Goal: Task Accomplishment & Management: Complete application form

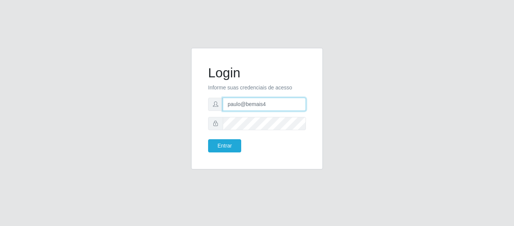
drag, startPoint x: 270, startPoint y: 103, endPoint x: 216, endPoint y: 104, distance: 54.6
click at [216, 104] on div "paulo@bemais4" at bounding box center [257, 104] width 98 height 13
type input "juliomarques@superpopular"
click at [208, 139] on button "Entrar" at bounding box center [224, 145] width 33 height 13
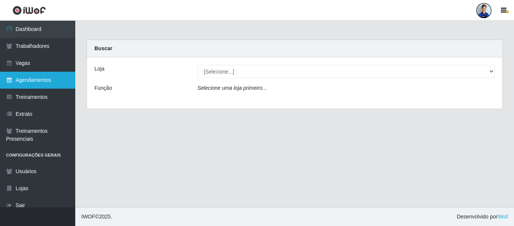
click at [35, 84] on link "Agendamentos" at bounding box center [37, 80] width 75 height 17
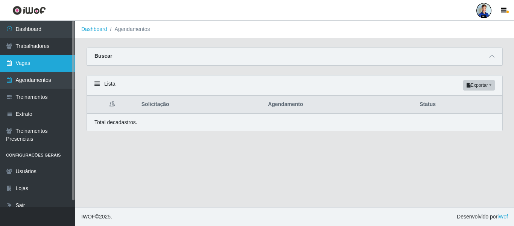
click at [38, 63] on link "Vagas" at bounding box center [37, 63] width 75 height 17
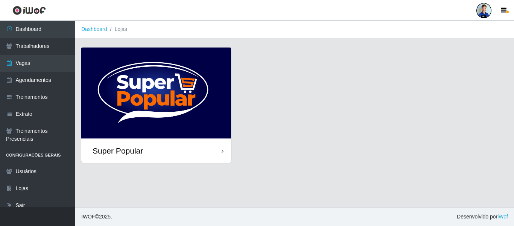
click at [176, 95] on img at bounding box center [156, 92] width 150 height 91
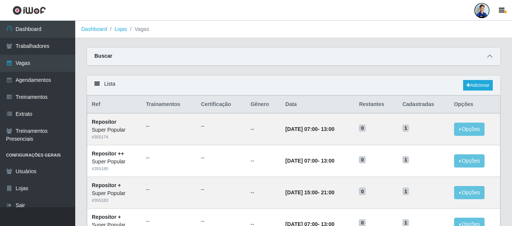
click at [489, 60] on span at bounding box center [490, 56] width 9 height 9
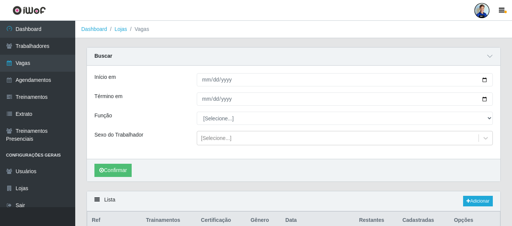
drag, startPoint x: 490, startPoint y: 53, endPoint x: 474, endPoint y: 54, distance: 15.8
click at [489, 53] on span at bounding box center [490, 56] width 9 height 9
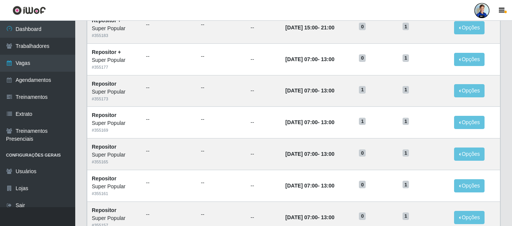
scroll to position [223, 0]
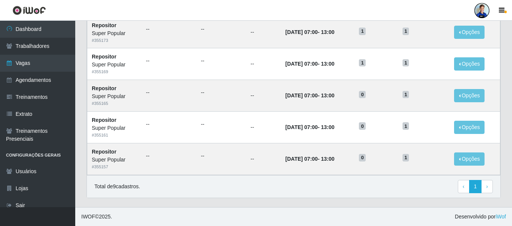
drag, startPoint x: 301, startPoint y: 121, endPoint x: 83, endPoint y: 115, distance: 218.5
click at [83, 115] on div "Lista Adicionar Ref Trainamentos Certificação Gênero Data Restantes Cadastradas…" at bounding box center [294, 29] width 426 height 355
click at [83, 96] on div "Lista Adicionar Ref Trainamentos Certificação Gênero Data Restantes Cadastradas…" at bounding box center [294, 29] width 426 height 355
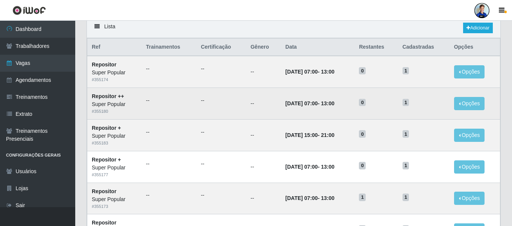
scroll to position [35, 0]
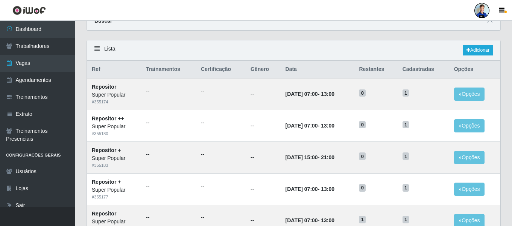
click at [460, 49] on div "Lista Adicionar" at bounding box center [294, 50] width 414 height 20
click at [462, 49] on div "Lista Adicionar" at bounding box center [294, 50] width 414 height 20
click at [473, 50] on link "Adicionar" at bounding box center [478, 50] width 30 height 11
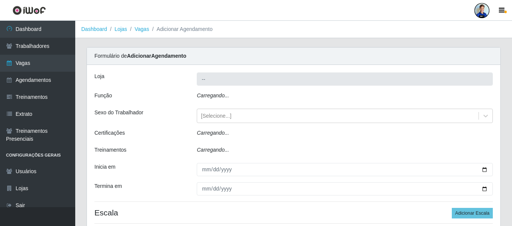
type input "Super Popular"
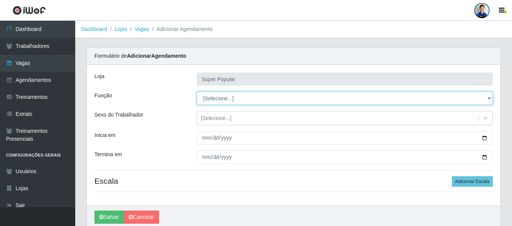
click at [218, 100] on select "[Selecione...] Repositor Repositor + Repositor ++" at bounding box center [345, 97] width 296 height 13
click at [225, 99] on select "[Selecione...] Repositor Repositor + Repositor ++" at bounding box center [345, 97] width 296 height 13
select select "24"
click at [197, 91] on select "[Selecione...] Repositor Repositor + Repositor ++" at bounding box center [345, 97] width 296 height 13
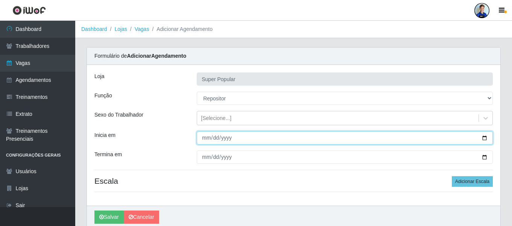
click at [203, 140] on input "Inicia em" at bounding box center [345, 137] width 296 height 13
type input "2025-10-13"
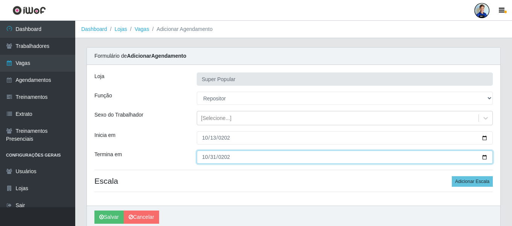
type input "2025-10-31"
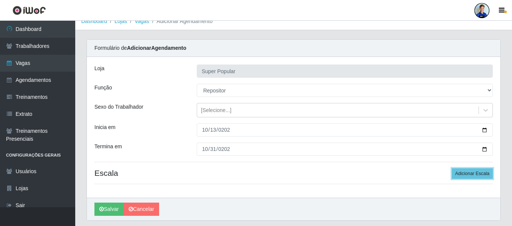
scroll to position [30, 0]
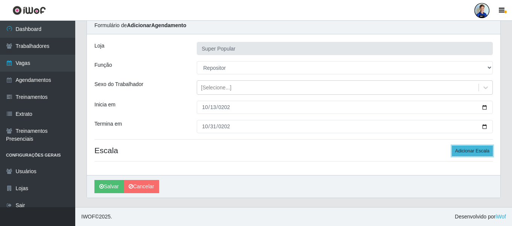
click at [481, 152] on button "Adicionar Escala" at bounding box center [472, 150] width 41 height 11
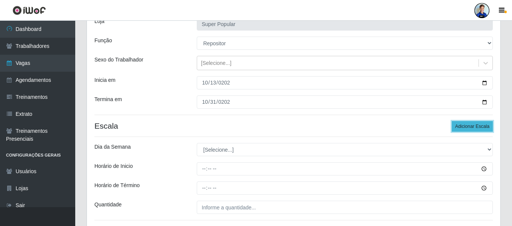
scroll to position [68, 0]
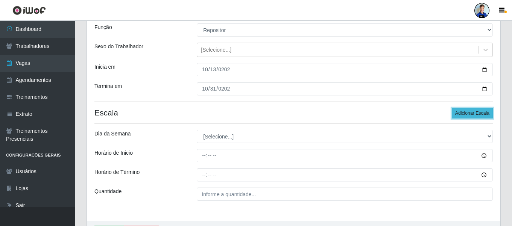
click at [481, 113] on button "Adicionar Escala" at bounding box center [472, 113] width 41 height 11
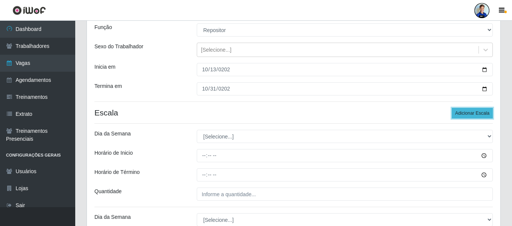
click at [481, 113] on button "Adicionar Escala" at bounding box center [472, 113] width 41 height 11
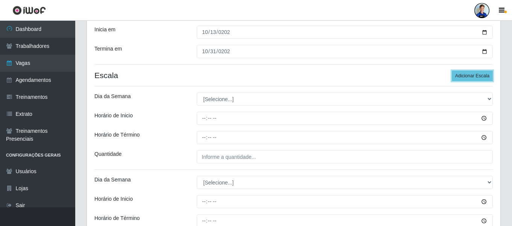
scroll to position [106, 0]
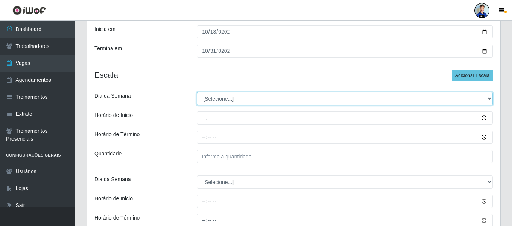
click at [270, 96] on select "[Selecione...] Segunda Terça Quarta Quinta Sexta Sábado Domingo" at bounding box center [345, 98] width 296 height 13
select select "1"
click at [197, 92] on select "[Selecione...] Segunda Terça Quarta Quinta Sexta Sábado Domingo" at bounding box center [345, 98] width 296 height 13
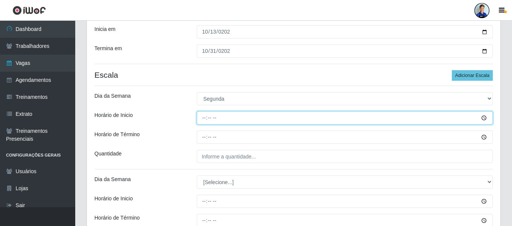
type input "07:00"
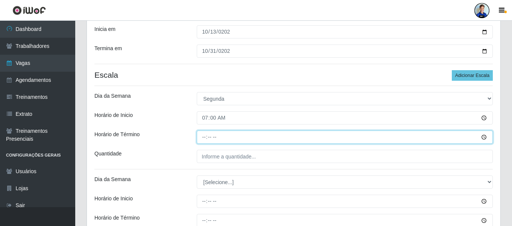
type input "13:00"
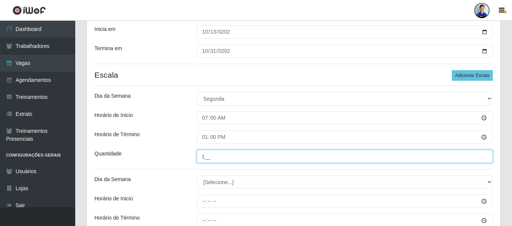
type input "1__"
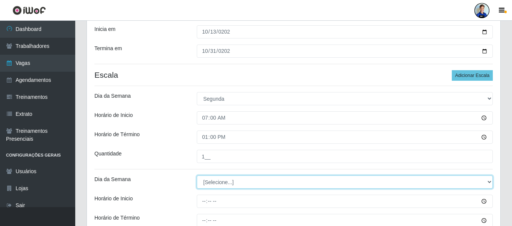
select select "2"
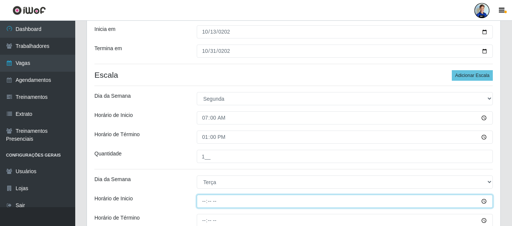
type input "07:00"
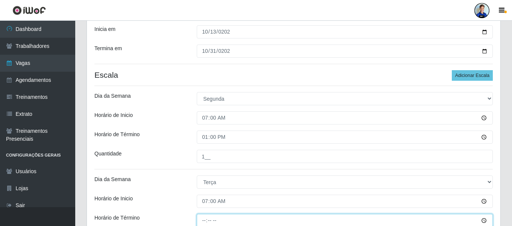
scroll to position [107, 0]
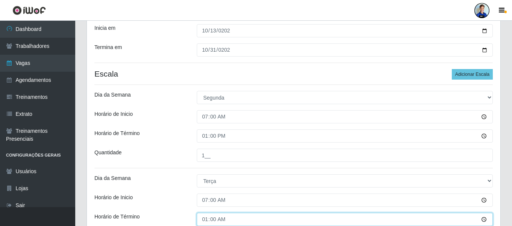
type input "13:00"
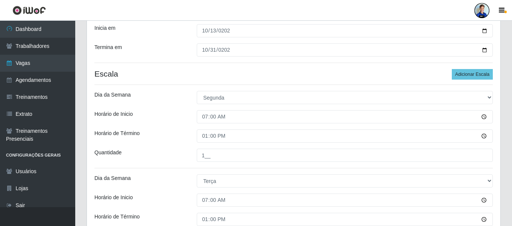
scroll to position [232, 0]
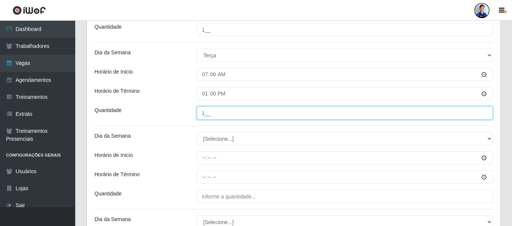
type input "1__"
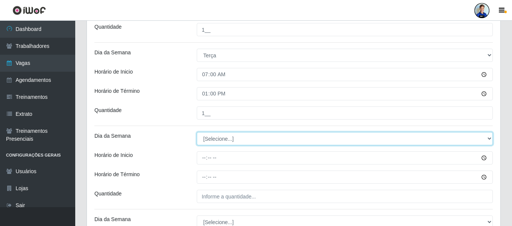
select select "3"
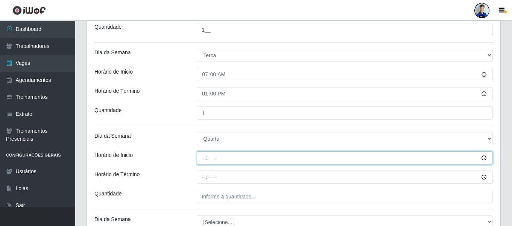
type input "07:00"
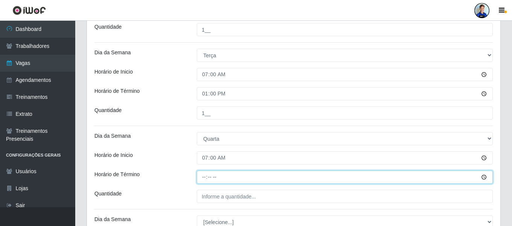
type input "13:00"
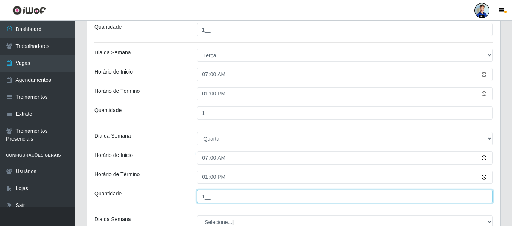
type input "1__"
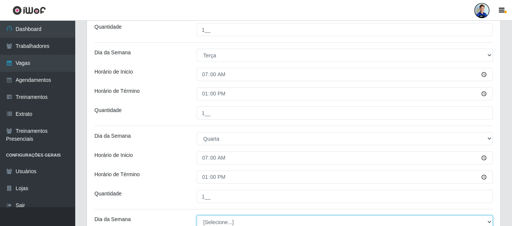
scroll to position [235, 0]
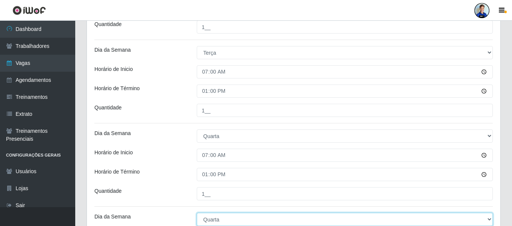
select select "4"
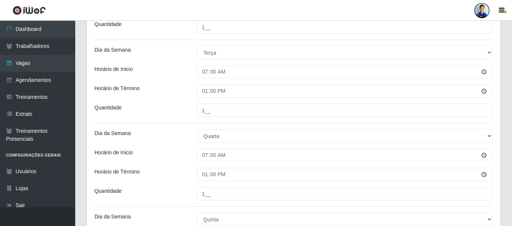
scroll to position [360, 0]
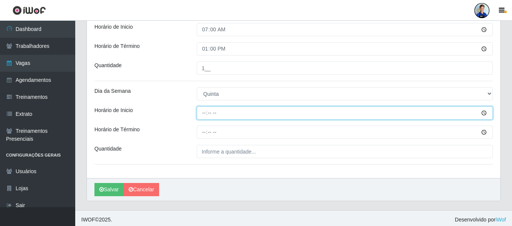
type input "07:00"
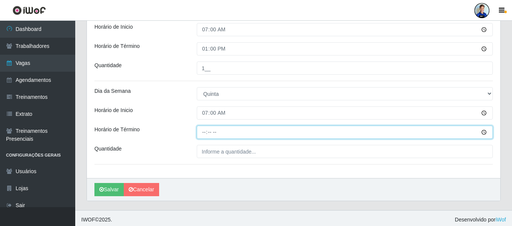
type input "13:00"
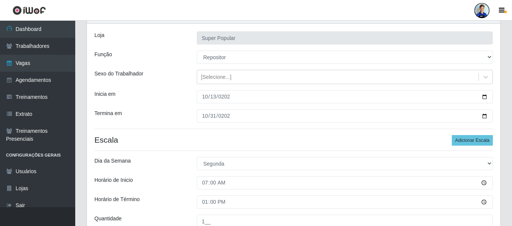
scroll to position [0, 0]
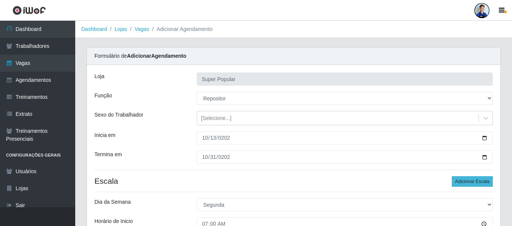
type input "1__"
click at [466, 179] on button "Adicionar Escala" at bounding box center [472, 181] width 41 height 11
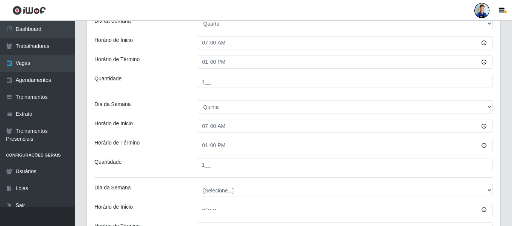
scroll to position [447, 0]
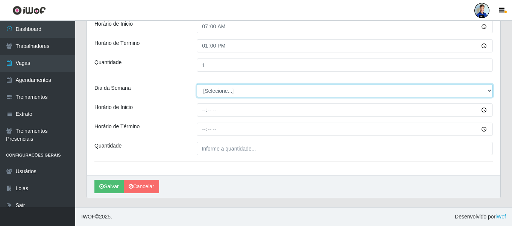
click at [209, 93] on select "[Selecione...] Segunda Terça Quarta Quinta Sexta Sábado Domingo" at bounding box center [345, 90] width 296 height 13
select select "5"
click at [197, 84] on select "[Selecione...] Segunda Terça Quarta Quinta Sexta Sábado Domingo" at bounding box center [345, 90] width 296 height 13
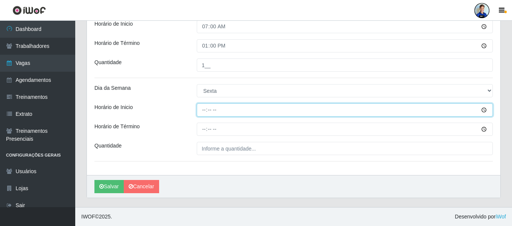
click at [204, 109] on input "Horário de Inicio" at bounding box center [345, 109] width 296 height 13
type input "07:00"
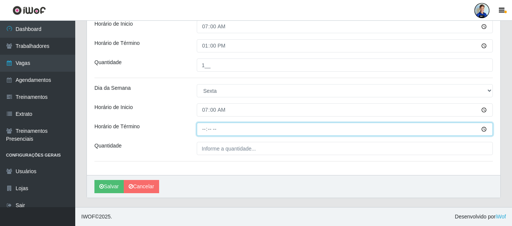
type input "13:00"
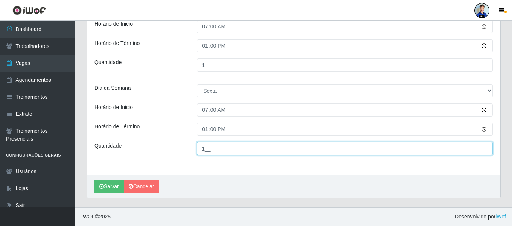
type input "1__"
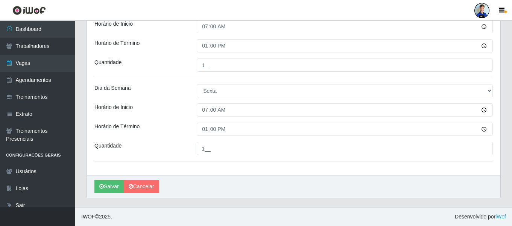
click at [184, 107] on div "Horário de Inicio" at bounding box center [140, 109] width 102 height 13
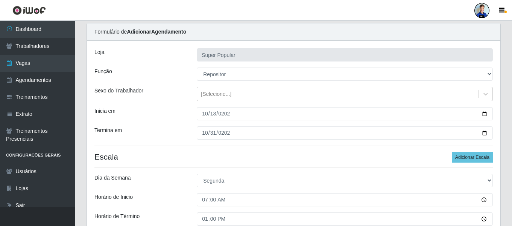
scroll to position [0, 0]
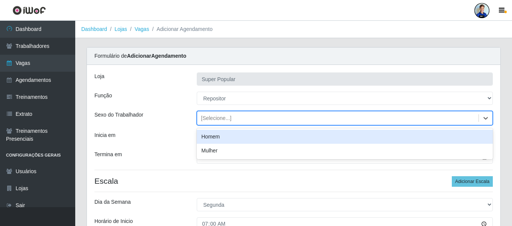
click at [202, 118] on div "[Selecione...]" at bounding box center [216, 118] width 30 height 8
click at [216, 139] on div "Homem" at bounding box center [345, 137] width 296 height 14
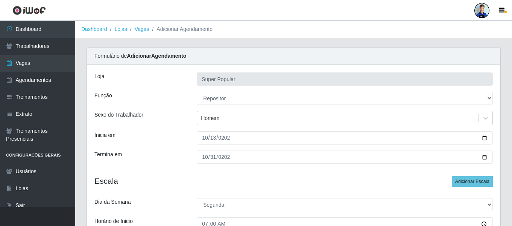
click at [183, 124] on div "Sexo do Trabalhador" at bounding box center [140, 118] width 102 height 14
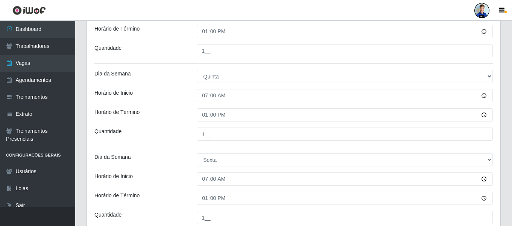
scroll to position [447, 0]
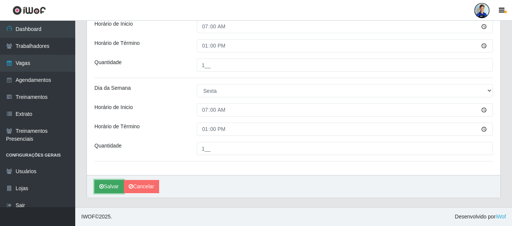
click at [114, 182] on button "Salvar" at bounding box center [108, 186] width 29 height 13
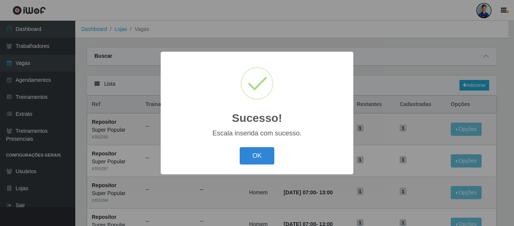
drag, startPoint x: 261, startPoint y: 154, endPoint x: 152, endPoint y: 79, distance: 131.8
click at [258, 153] on button "OK" at bounding box center [257, 156] width 35 height 18
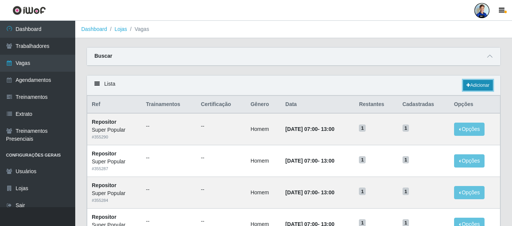
click at [480, 84] on link "Adicionar" at bounding box center [478, 85] width 30 height 11
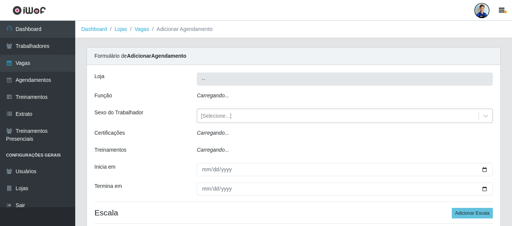
type input "Super Popular"
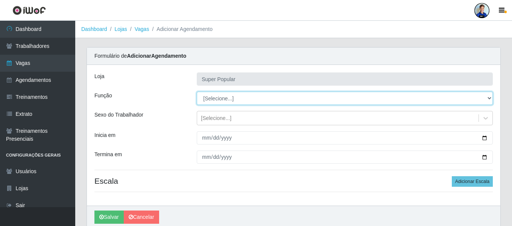
click at [225, 99] on select "[Selecione...] Repositor Repositor + Repositor ++" at bounding box center [345, 97] width 296 height 13
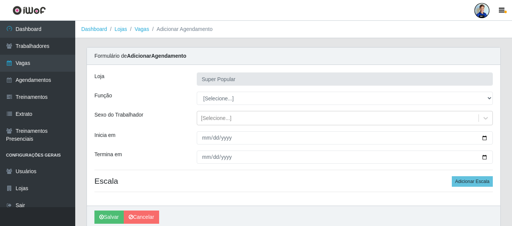
click at [160, 115] on div "Sexo do Trabalhador" at bounding box center [140, 118] width 102 height 14
click at [212, 117] on div "[Selecione...]" at bounding box center [216, 118] width 30 height 8
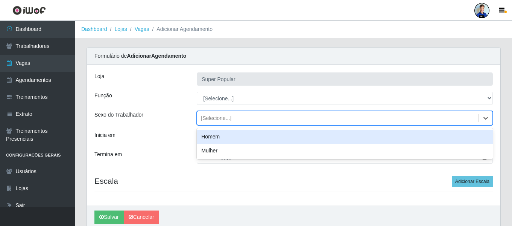
click at [195, 113] on div "option Homem focused, 0 of 2. 2 results available. Use Up and Down to choose op…" at bounding box center [345, 118] width 308 height 14
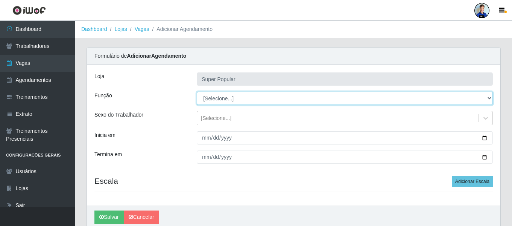
click at [210, 96] on select "[Selecione...] Repositor Repositor + Repositor ++" at bounding box center [345, 97] width 296 height 13
select select "82"
click at [197, 91] on select "[Selecione...] Repositor Repositor + Repositor ++" at bounding box center [345, 97] width 296 height 13
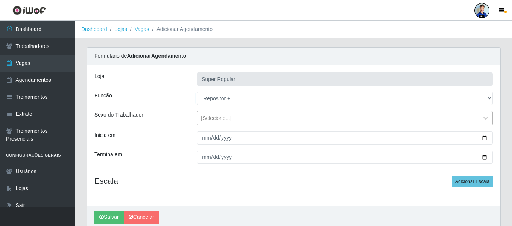
click at [204, 120] on div "[Selecione...]" at bounding box center [216, 118] width 30 height 8
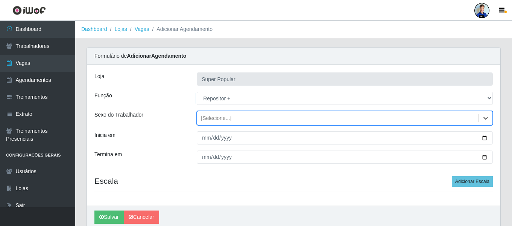
click at [204, 120] on div "[Selecione...]" at bounding box center [216, 118] width 30 height 8
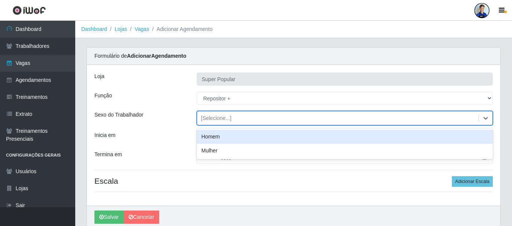
click at [209, 138] on div "Homem" at bounding box center [345, 137] width 296 height 14
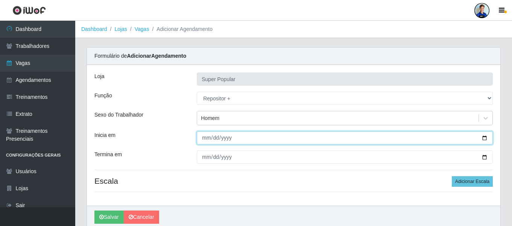
click at [203, 136] on input "Inicia em" at bounding box center [345, 137] width 296 height 13
type input "2025-10-13"
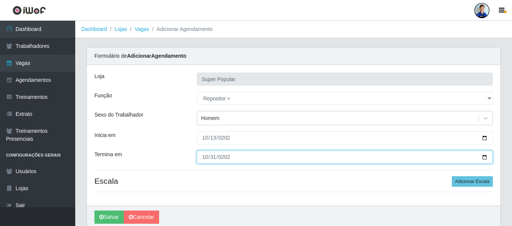
type input "2025-10-31"
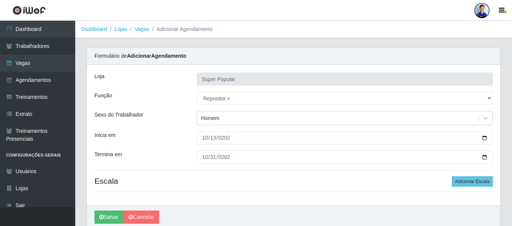
click at [470, 187] on div "Loja Super Popular Função [Selecione...] Repositor Repositor + Repositor ++ Sex…" at bounding box center [294, 135] width 414 height 140
click at [468, 176] on button "Adicionar Escala" at bounding box center [472, 181] width 41 height 11
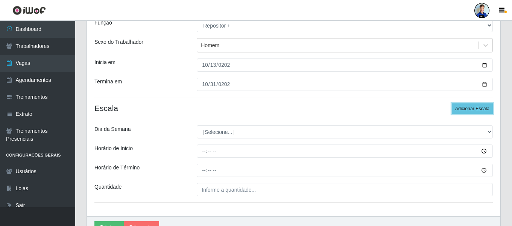
scroll to position [75, 0]
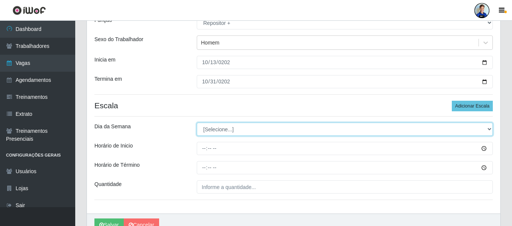
click at [206, 130] on select "[Selecione...] Segunda Terça Quarta Quinta Sexta Sábado Domingo" at bounding box center [345, 128] width 296 height 13
select select "6"
click at [197, 122] on select "[Selecione...] Segunda Terça Quarta Quinta Sexta Sábado Domingo" at bounding box center [345, 128] width 296 height 13
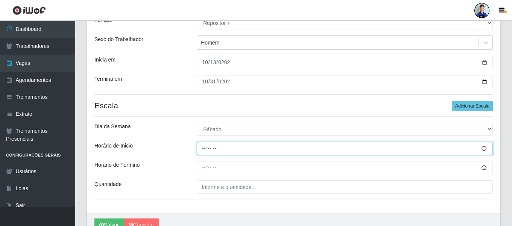
click at [205, 146] on input "Horário de Inicio" at bounding box center [345, 148] width 296 height 13
type input "07:00"
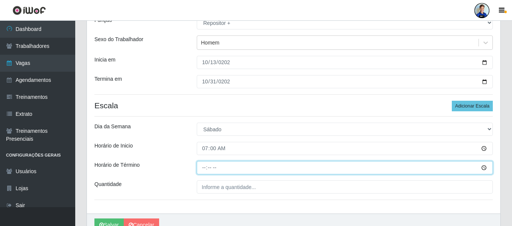
type input "13:00"
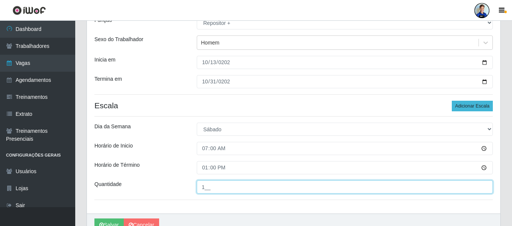
type input "1__"
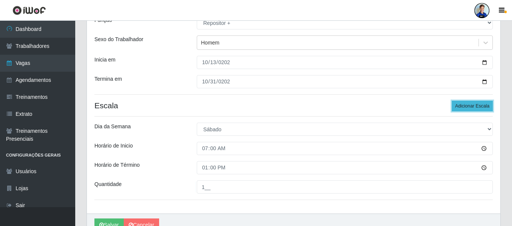
click at [459, 108] on button "Adicionar Escala" at bounding box center [472, 106] width 41 height 11
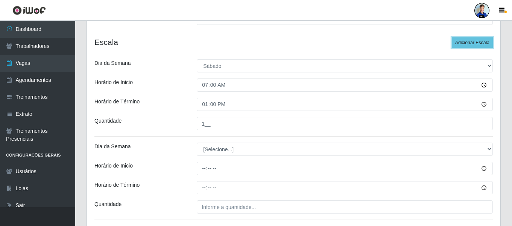
scroll to position [151, 0]
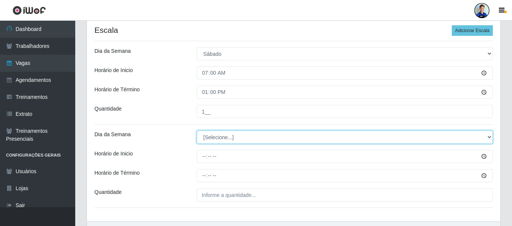
click at [221, 140] on select "[Selecione...] Segunda Terça Quarta Quinta Sexta Sábado Domingo" at bounding box center [345, 136] width 296 height 13
select select "0"
click at [197, 130] on select "[Selecione...] Segunda Terça Quarta Quinta Sexta Sábado Domingo" at bounding box center [345, 136] width 296 height 13
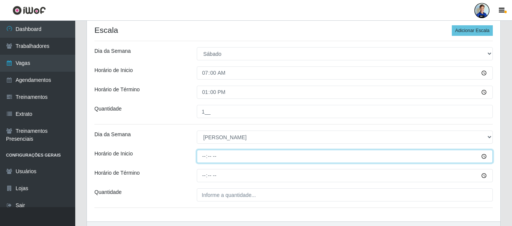
click at [206, 157] on input "Horário de Inicio" at bounding box center [345, 155] width 296 height 13
type input "07:00"
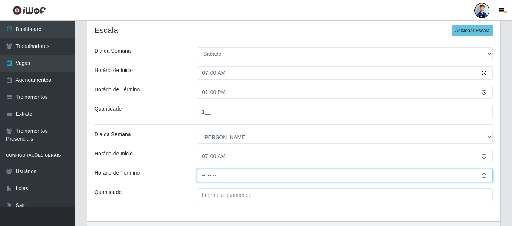
type input "13:00"
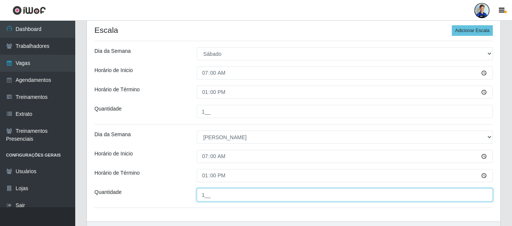
type input "1__"
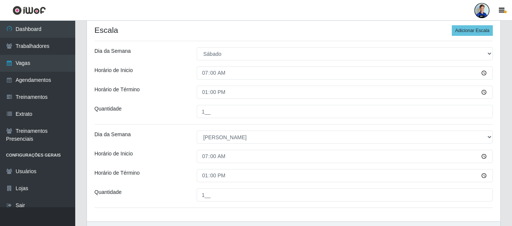
click at [177, 140] on div "Dia da Semana" at bounding box center [140, 136] width 102 height 13
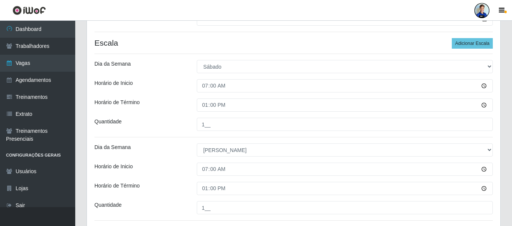
scroll to position [197, 0]
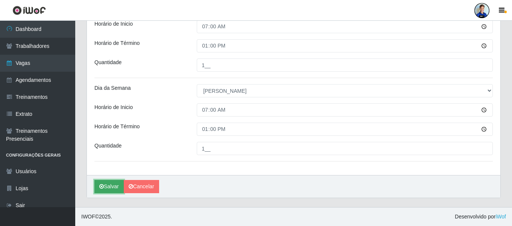
click at [117, 187] on button "Salvar" at bounding box center [108, 186] width 29 height 13
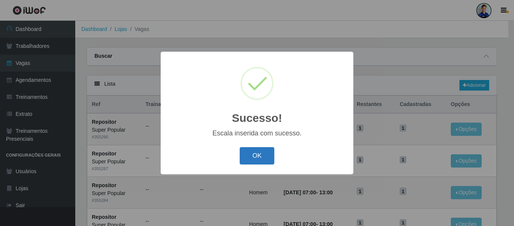
click at [247, 153] on button "OK" at bounding box center [257, 156] width 35 height 18
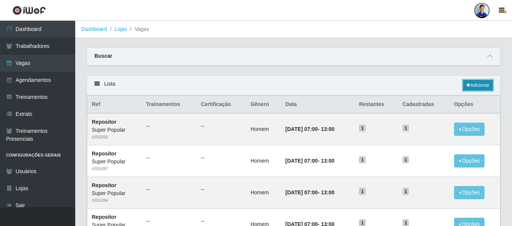
click at [480, 88] on link "Adicionar" at bounding box center [478, 85] width 30 height 11
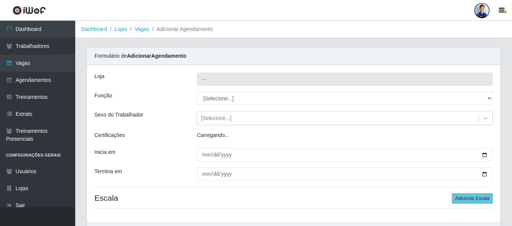
type input "Super Popular"
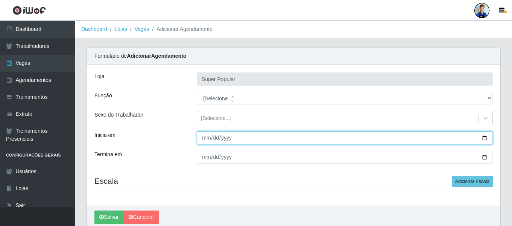
click at [209, 140] on input "Inicia em" at bounding box center [345, 137] width 296 height 13
type input "2025-10-31"
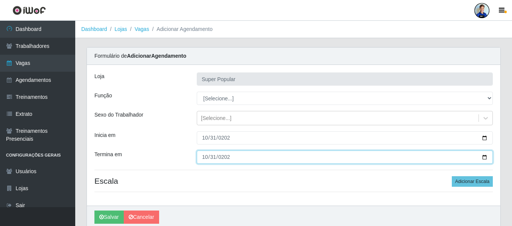
type input "2025-10-31"
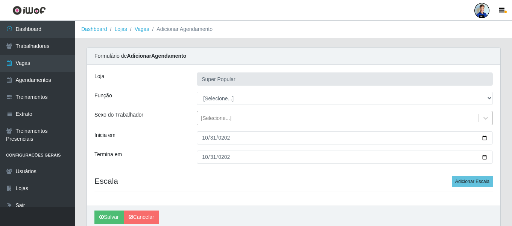
click at [219, 118] on div "[Selecione...]" at bounding box center [216, 118] width 30 height 8
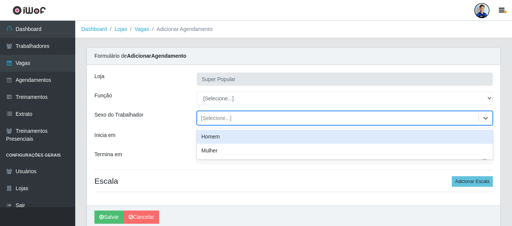
type input "h"
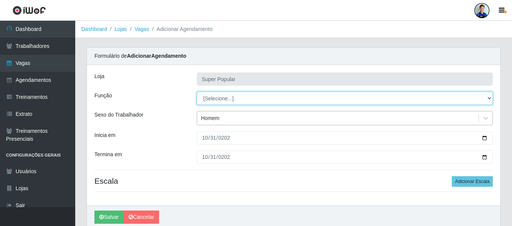
click at [226, 97] on select "[Selecione...] Repositor Repositor + Repositor ++" at bounding box center [345, 97] width 296 height 13
select select "24"
click at [197, 91] on select "[Selecione...] Repositor Repositor + Repositor ++" at bounding box center [345, 97] width 296 height 13
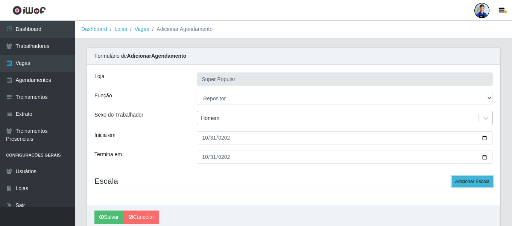
click at [464, 180] on button "Adicionar Escala" at bounding box center [472, 181] width 41 height 11
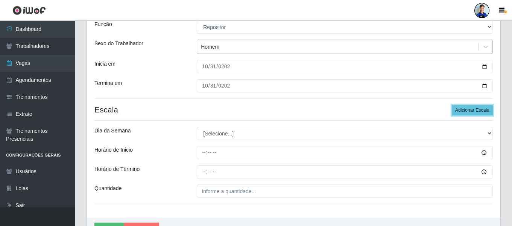
scroll to position [75, 0]
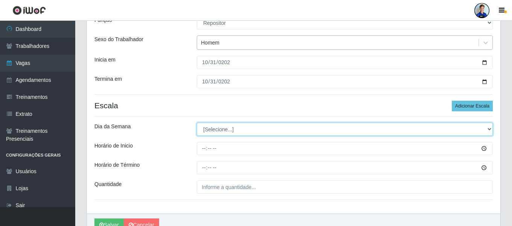
click at [239, 127] on select "[Selecione...] Segunda Terça Quarta Quinta Sexta Sábado Domingo" at bounding box center [345, 128] width 296 height 13
click at [197, 122] on select "[Selecione...] Segunda Terça Quarta Quinta Sexta Sábado Domingo" at bounding box center [345, 128] width 296 height 13
click at [239, 127] on select "[Selecione...] Segunda Terça Quarta Quinta Sexta Sábado Domingo" at bounding box center [345, 128] width 296 height 13
select select "5"
click at [197, 122] on select "[Selecione...] Segunda Terça Quarta Quinta Sexta Sábado Domingo" at bounding box center [345, 128] width 296 height 13
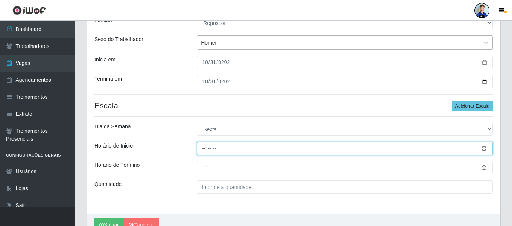
type input "15:00"
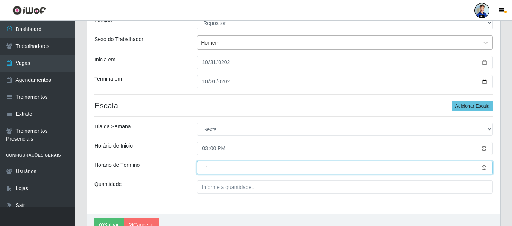
type input "21:00"
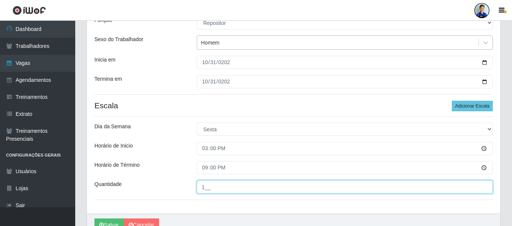
type input "1__"
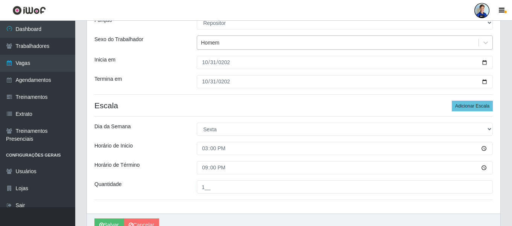
click at [180, 87] on div "Termina em" at bounding box center [140, 81] width 102 height 13
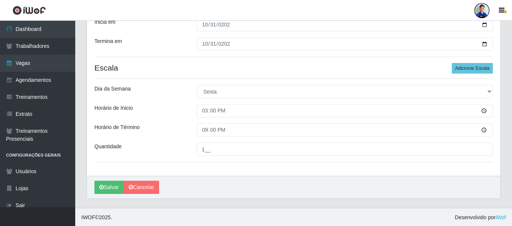
scroll to position [114, 0]
click at [109, 185] on button "Salvar" at bounding box center [108, 186] width 29 height 13
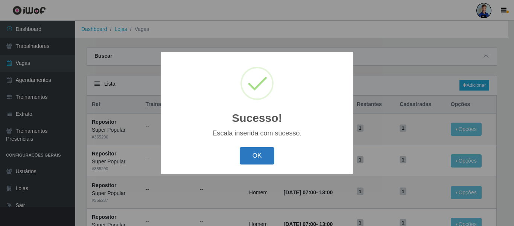
click at [259, 149] on button "OK" at bounding box center [257, 156] width 35 height 18
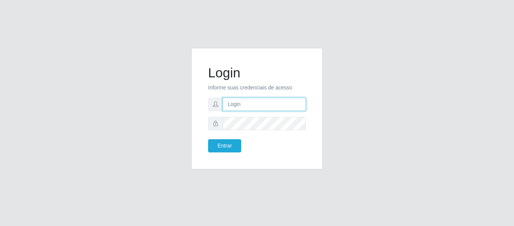
type input "paulo@bemais4"
drag, startPoint x: 270, startPoint y: 105, endPoint x: 224, endPoint y: 105, distance: 46.3
click at [224, 105] on input "paulo@bemais4" at bounding box center [264, 104] width 83 height 13
